Goal: Find specific page/section: Find specific page/section

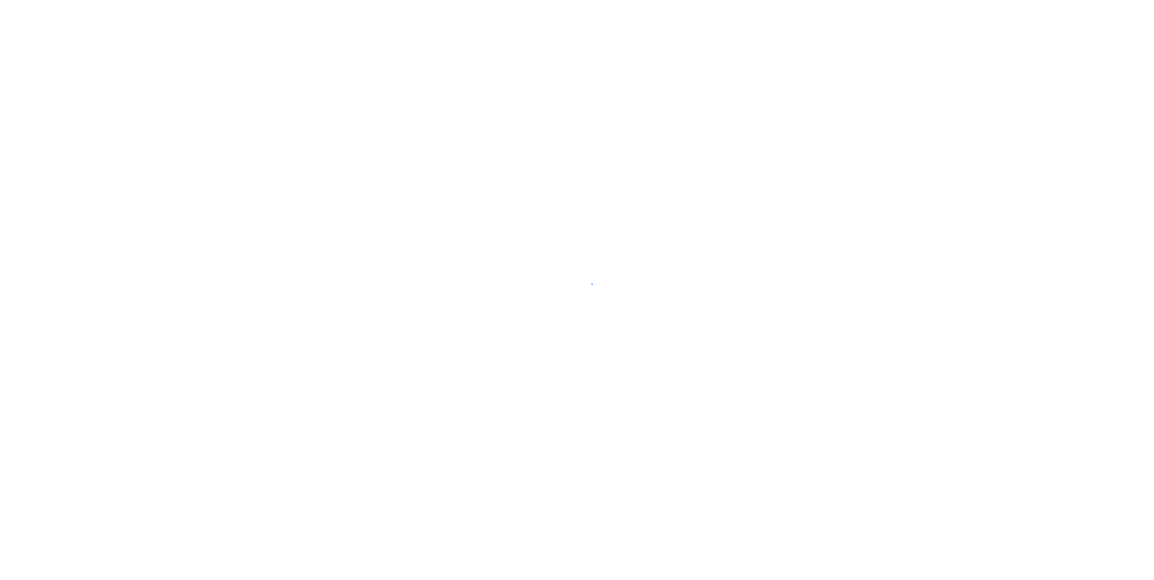
click at [232, 303] on div at bounding box center [577, 290] width 1154 height 580
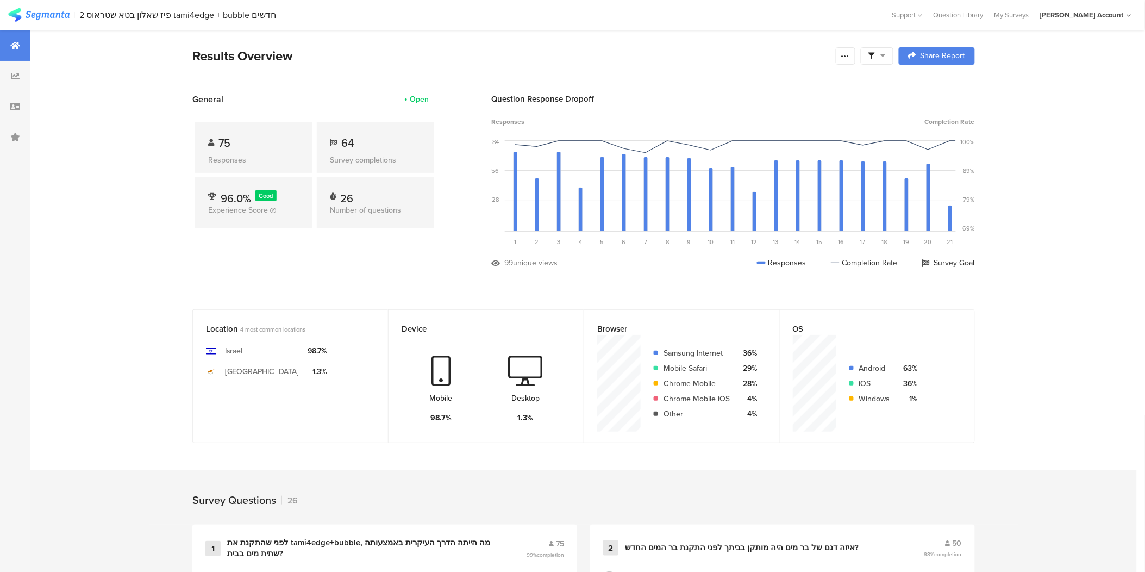
click at [27, 8] on img at bounding box center [38, 15] width 61 height 14
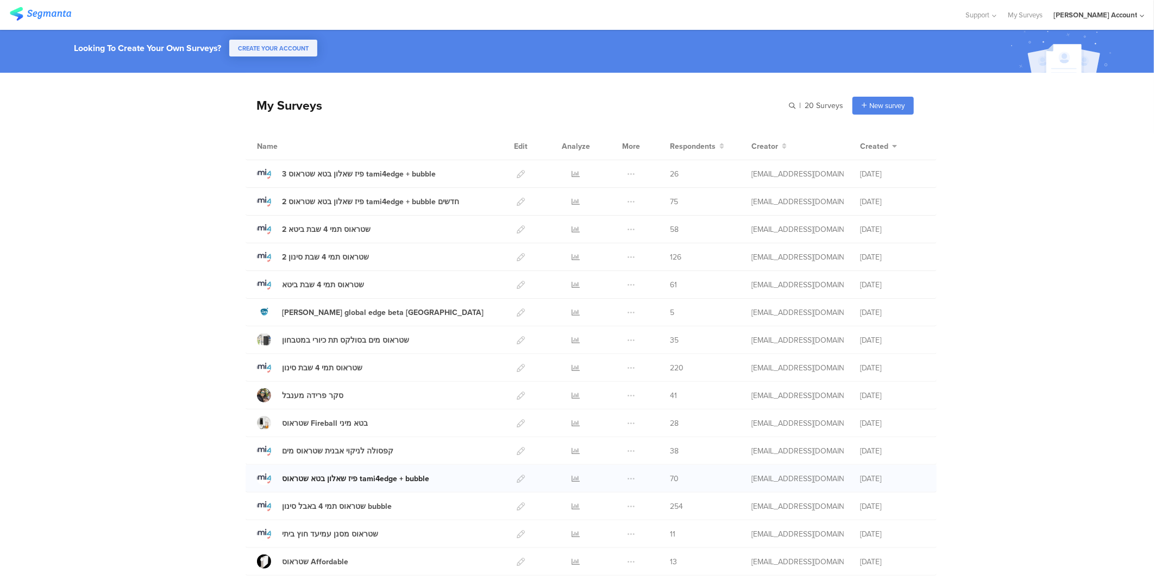
scroll to position [60, 0]
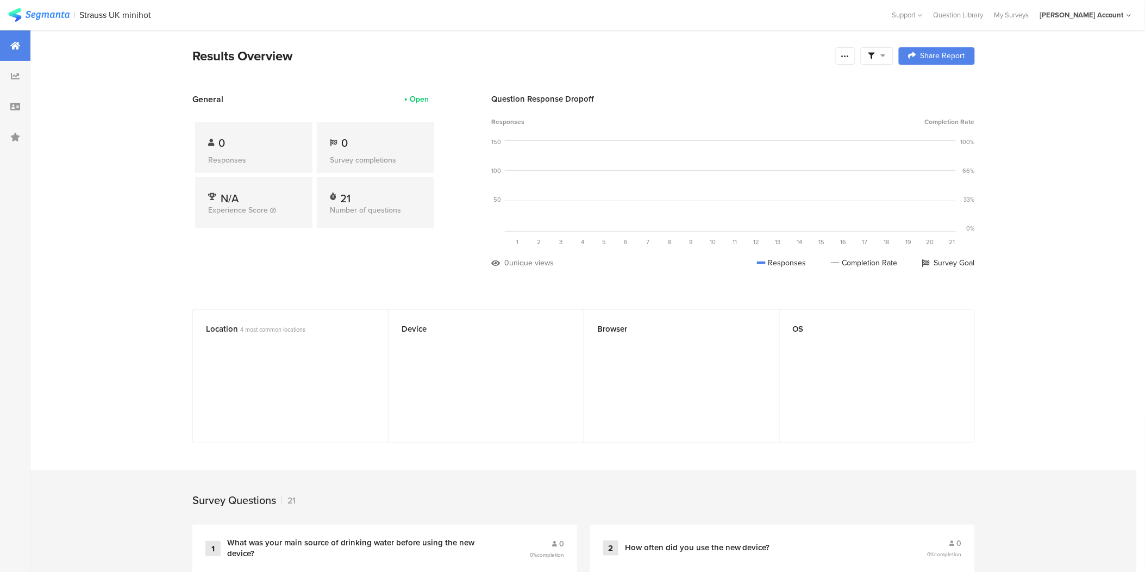
click at [30, 13] on img at bounding box center [38, 15] width 61 height 14
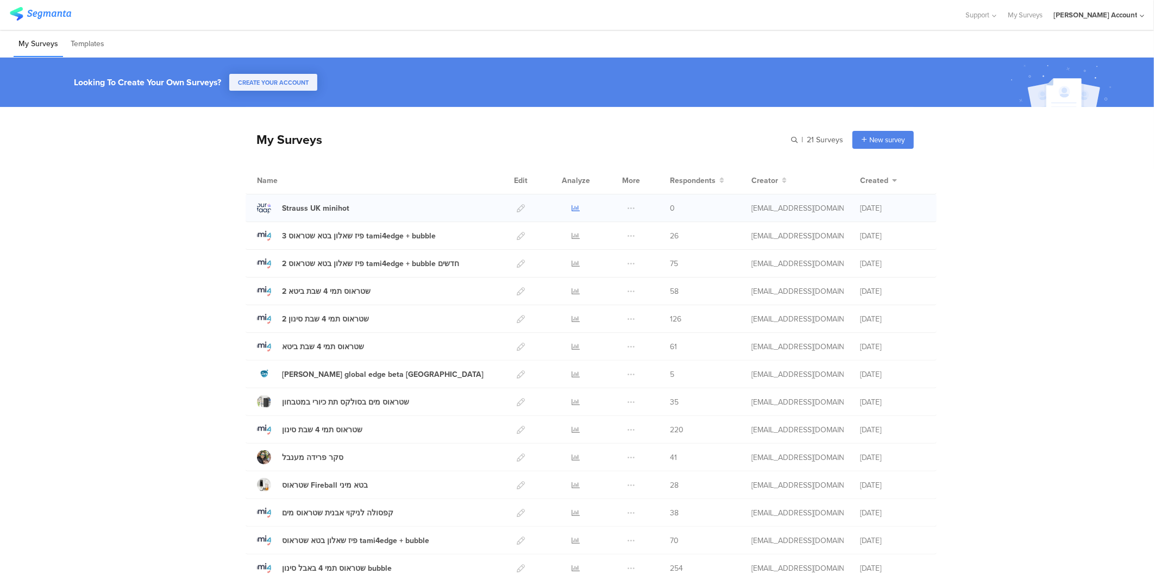
click at [572, 204] on icon at bounding box center [576, 208] width 8 height 8
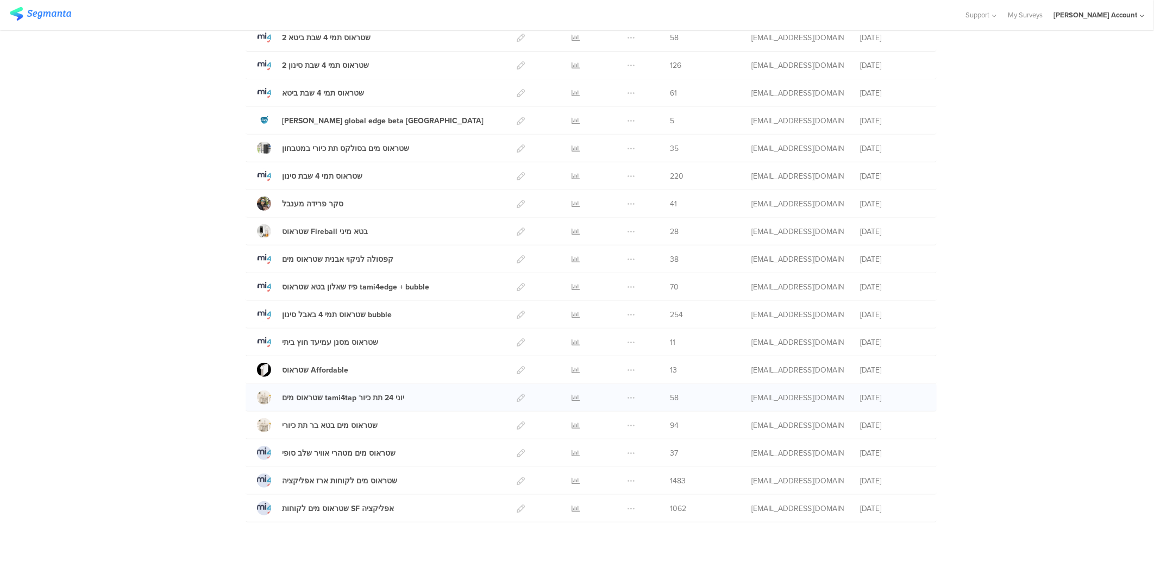
scroll to position [267, 0]
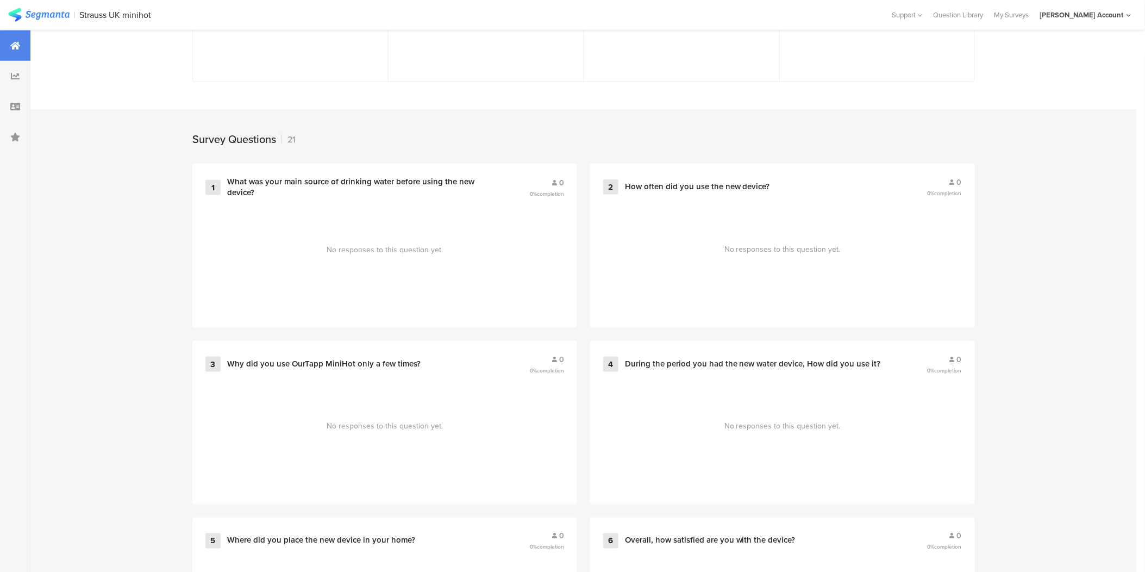
scroll to position [329, 0]
